Goal: Task Accomplishment & Management: Use online tool/utility

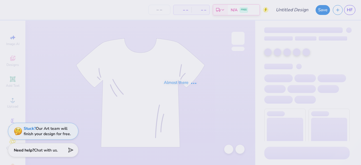
type input "PAD Merch 8"
type input "75"
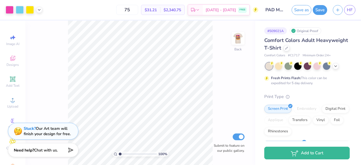
click at [277, 11] on input "PAD Merch 8" at bounding box center [275, 9] width 28 height 11
click at [282, 9] on input "PAD Merch 8" at bounding box center [275, 9] width 28 height 11
drag, startPoint x: 279, startPoint y: 9, endPoint x: 293, endPoint y: 9, distance: 13.6
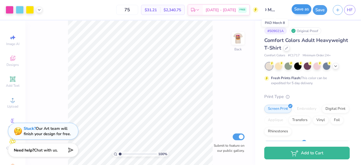
click at [293, 9] on div "Art colors 75 $31.21 Per Item $2,340.75 Total Est. Delivery [DATE] - [DATE] FRE…" at bounding box center [180, 10] width 361 height 20
click at [282, 9] on input "PAD Merch 8" at bounding box center [275, 9] width 28 height 11
click at [284, 8] on input "PAD Merch 8" at bounding box center [275, 9] width 28 height 11
click at [285, 11] on input "PAD Merch 8" at bounding box center [275, 9] width 28 height 11
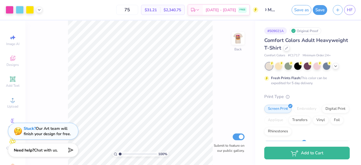
click at [283, 9] on input "PAD Merch 8" at bounding box center [275, 9] width 28 height 11
click at [297, 10] on button "Save as" at bounding box center [302, 9] width 20 height 10
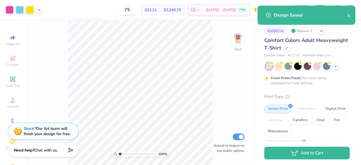
click at [131, 11] on input "75" at bounding box center [127, 10] width 22 height 10
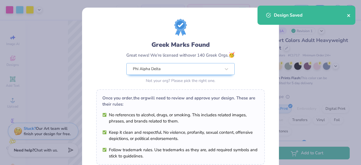
click at [349, 16] on icon "close" at bounding box center [349, 15] width 4 height 5
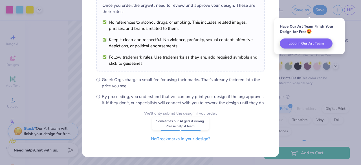
click at [173, 142] on button "No Greek marks in your design?" at bounding box center [180, 139] width 69 height 12
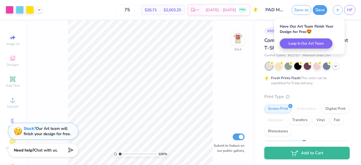
scroll to position [16, 0]
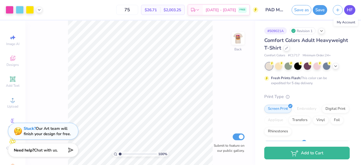
click at [348, 11] on span "HF" at bounding box center [350, 10] width 6 height 6
